Goal: Find specific page/section: Find specific page/section

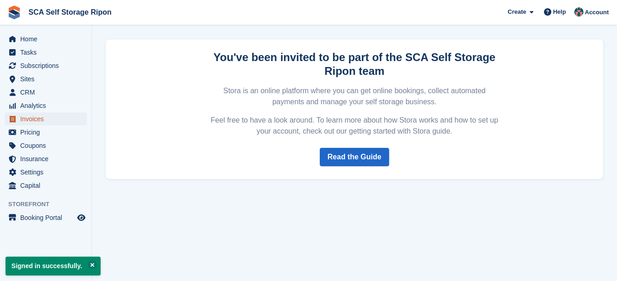
drag, startPoint x: 32, startPoint y: 114, endPoint x: 69, endPoint y: 122, distance: 38.1
click at [32, 114] on span "Invoices" at bounding box center [47, 119] width 55 height 13
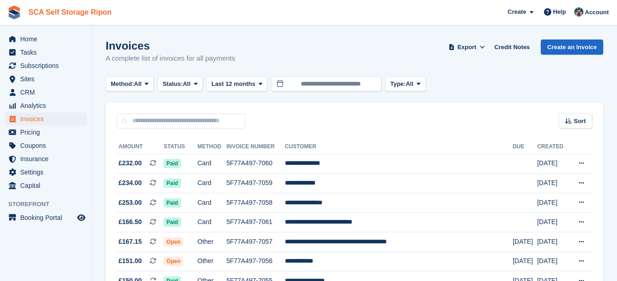
click at [62, 11] on link "SCA Self Storage Ripon" at bounding box center [70, 12] width 91 height 15
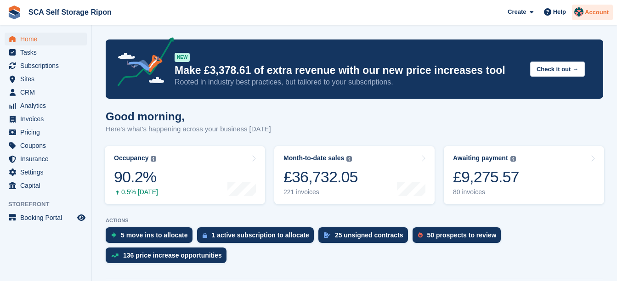
click at [597, 13] on span "Account" at bounding box center [597, 12] width 24 height 9
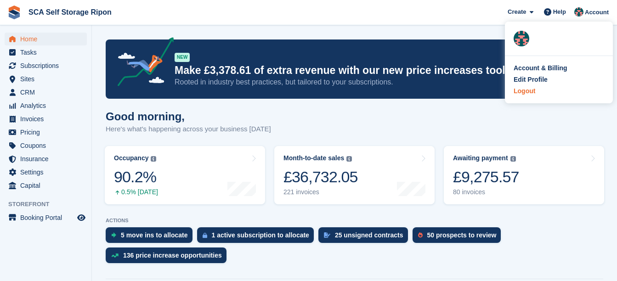
click at [529, 91] on div "Logout" at bounding box center [525, 91] width 22 height 10
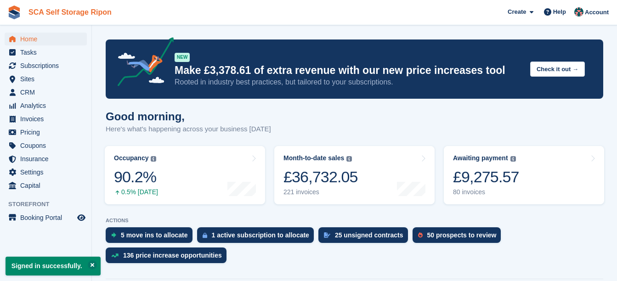
click at [65, 10] on link "SCA Self Storage Ripon" at bounding box center [70, 12] width 91 height 15
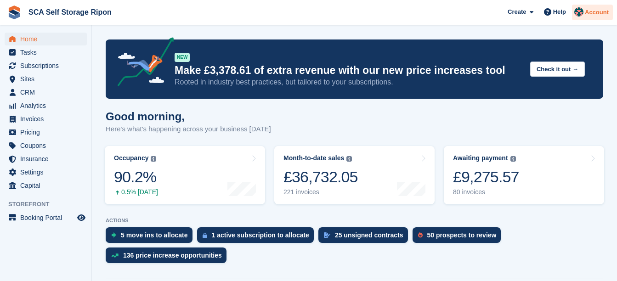
click at [579, 9] on img at bounding box center [579, 11] width 9 height 9
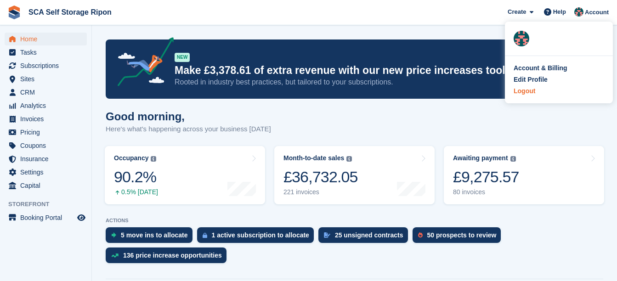
click at [523, 94] on div "Logout" at bounding box center [525, 91] width 22 height 10
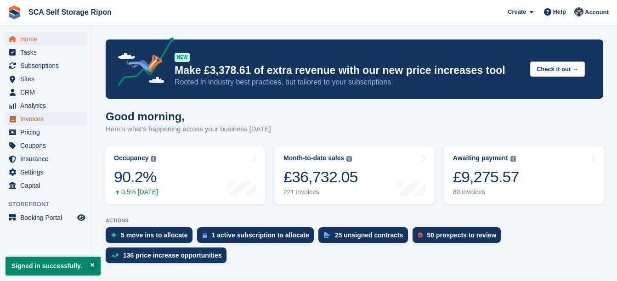
click span "Invoices"
